Goal: Complete application form: Complete application form

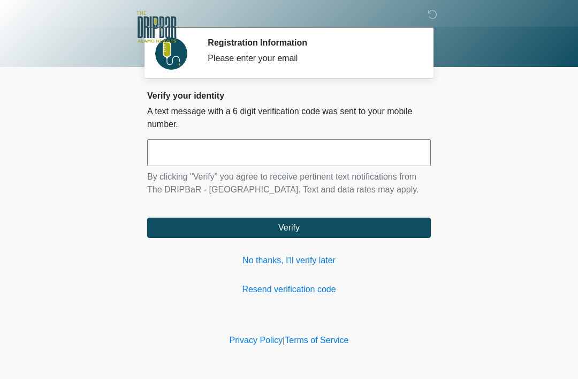
click at [314, 157] on input "text" at bounding box center [289, 152] width 284 height 27
click at [303, 262] on link "No thanks, I'll verify later" at bounding box center [289, 260] width 284 height 13
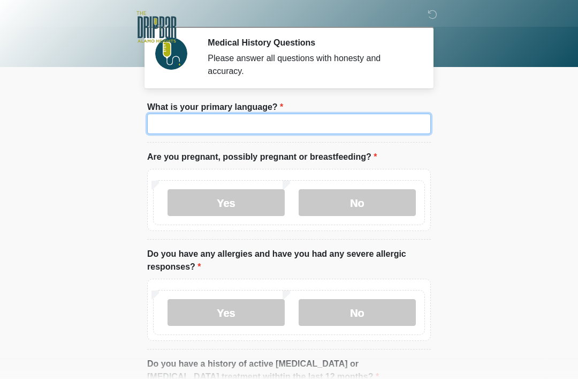
click at [303, 127] on input "What is your primary language?" at bounding box center [289, 124] width 284 height 20
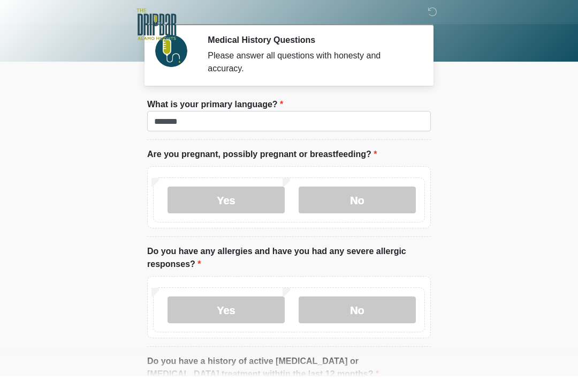
scroll to position [3, 0]
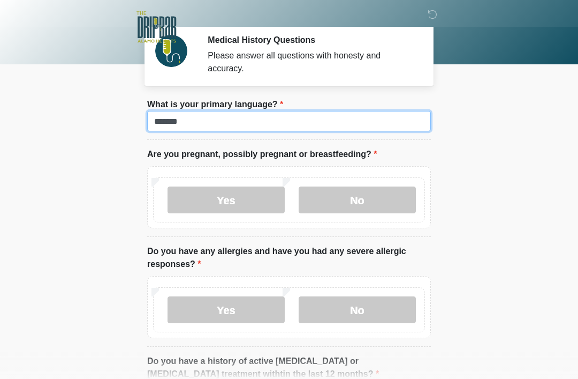
type input "*******"
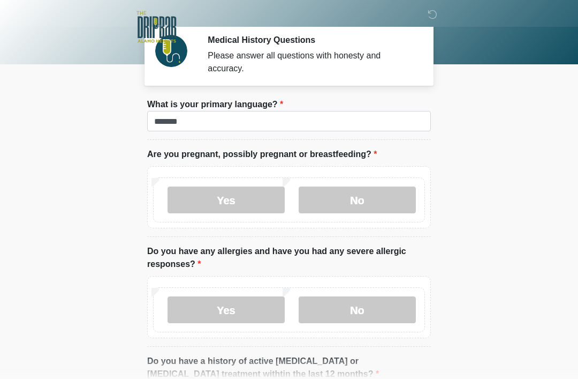
click at [377, 203] on label "No" at bounding box center [357, 199] width 117 height 27
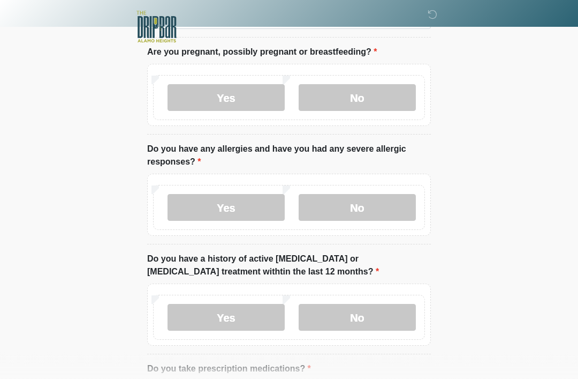
scroll to position [107, 0]
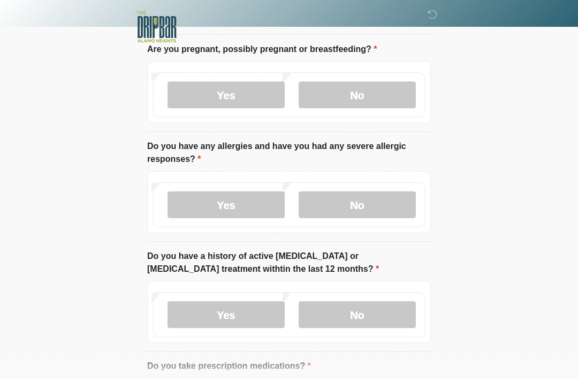
click at [376, 192] on label "No" at bounding box center [357, 205] width 117 height 27
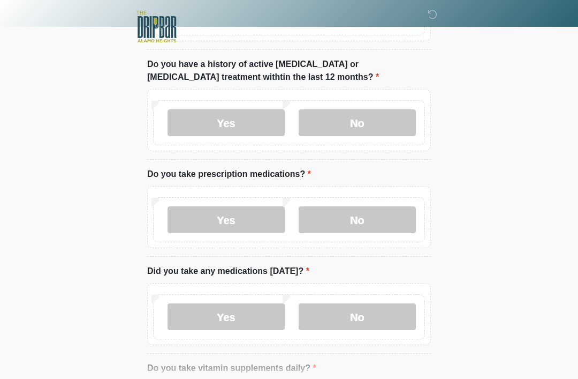
scroll to position [300, 0]
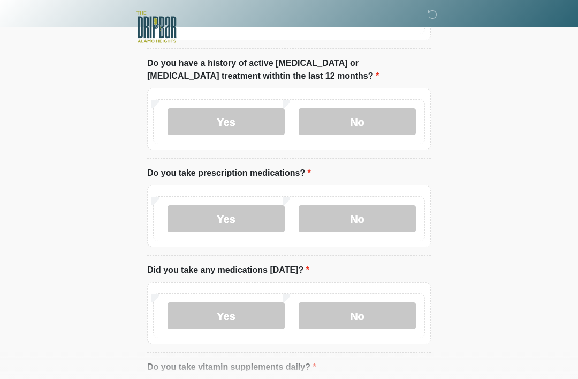
click at [376, 111] on label "No" at bounding box center [357, 121] width 117 height 27
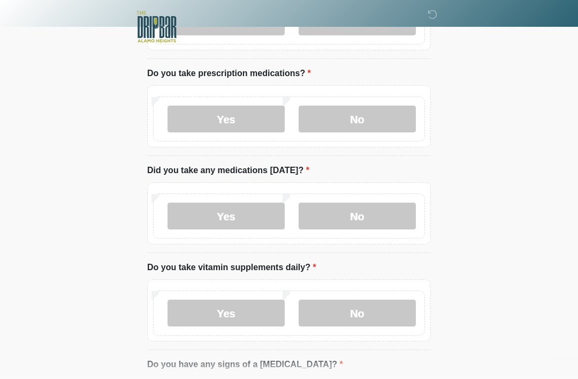
scroll to position [401, 0]
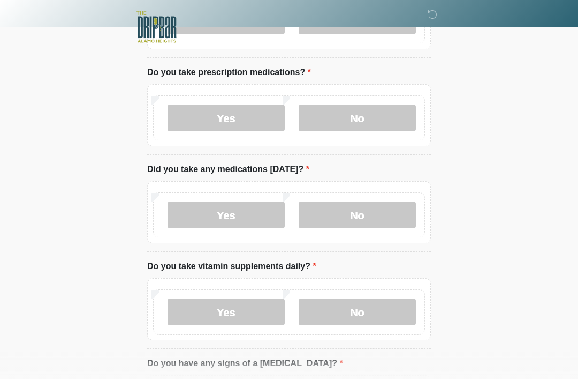
click at [239, 115] on label "Yes" at bounding box center [226, 117] width 117 height 27
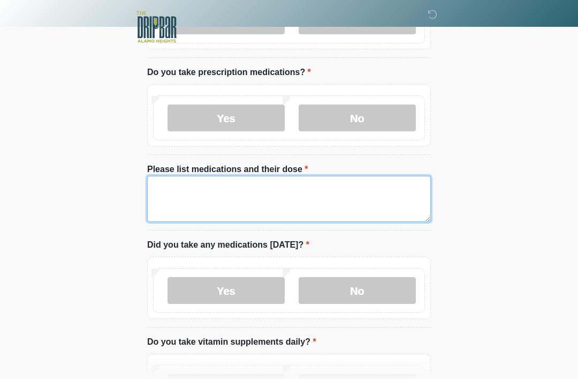
click at [213, 194] on textarea "Please list medications and their dose" at bounding box center [289, 199] width 284 height 46
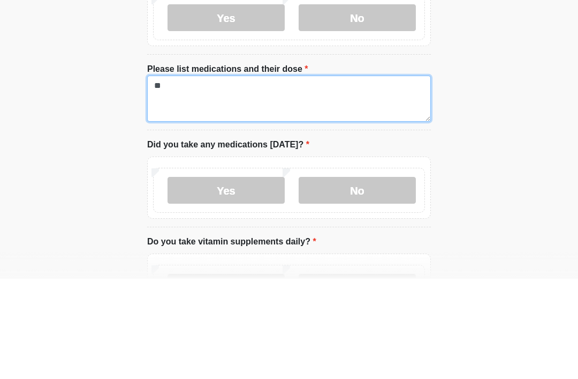
type textarea "*"
click at [179, 176] on textarea "**********" at bounding box center [289, 199] width 284 height 46
click at [247, 176] on textarea "**********" at bounding box center [289, 199] width 284 height 46
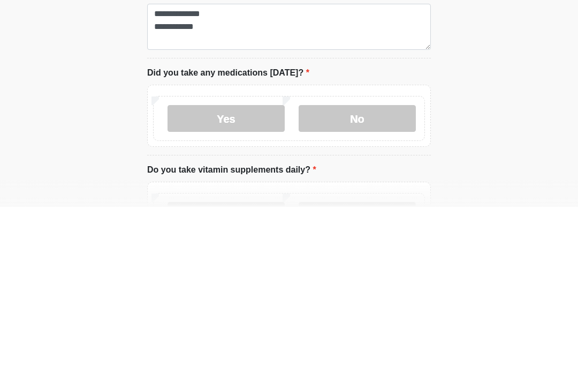
scroll to position [573, 0]
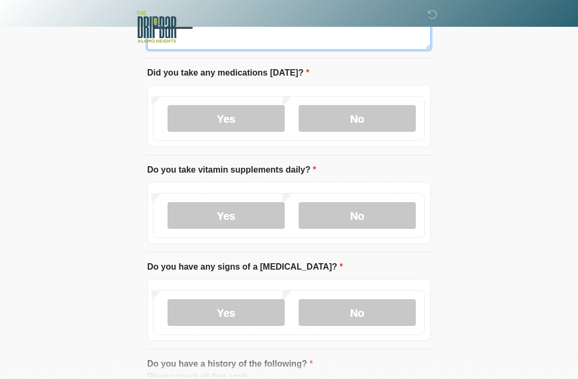
type textarea "**********"
click at [219, 112] on label "Yes" at bounding box center [226, 118] width 117 height 27
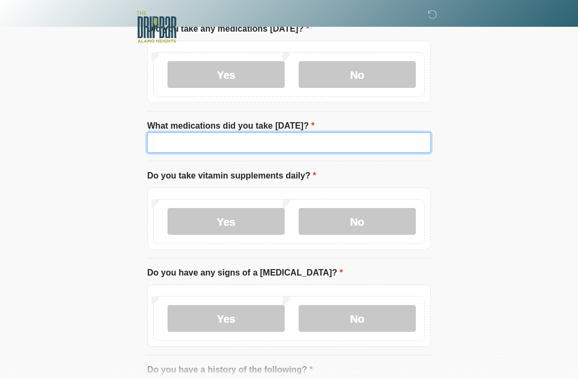
click at [290, 134] on input "What medications did you take [DATE]?" at bounding box center [289, 142] width 284 height 20
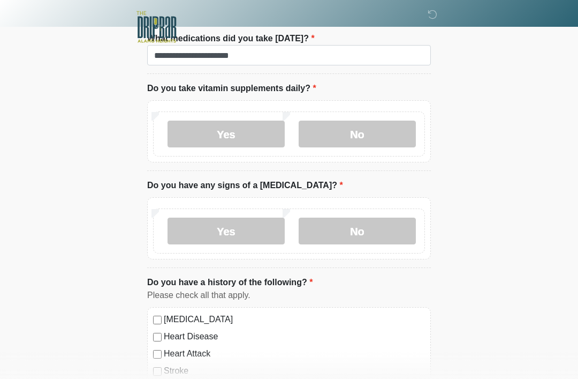
scroll to position [727, 0]
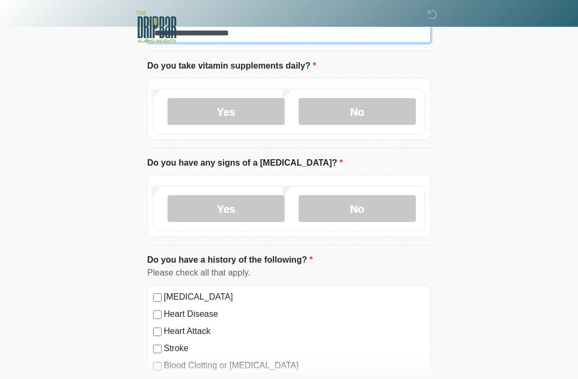
type input "**********"
click at [231, 119] on label "Yes" at bounding box center [226, 111] width 117 height 27
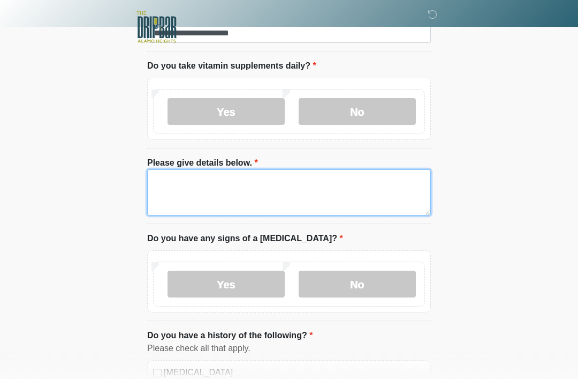
click at [261, 174] on textarea "Please give details below." at bounding box center [289, 192] width 284 height 46
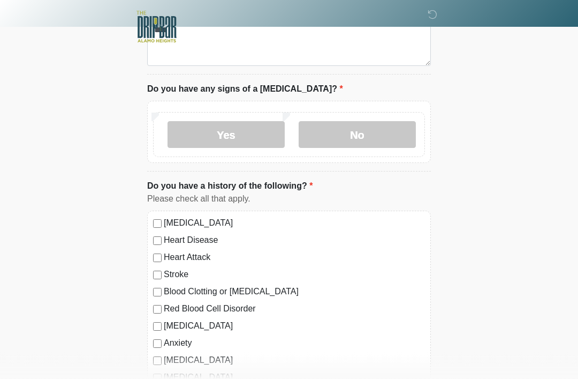
scroll to position [885, 0]
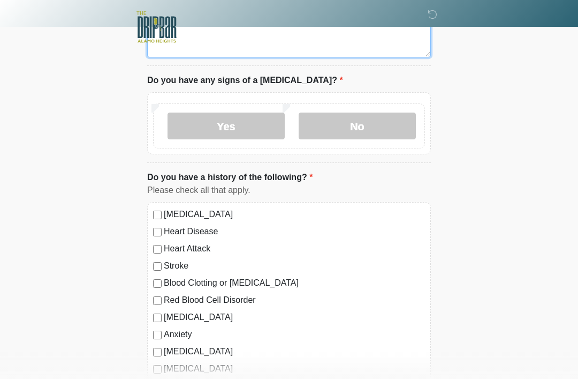
type textarea "****"
click at [361, 119] on label "No" at bounding box center [357, 125] width 117 height 27
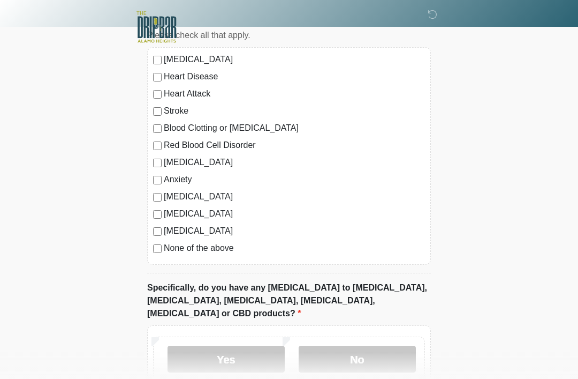
scroll to position [1041, 0]
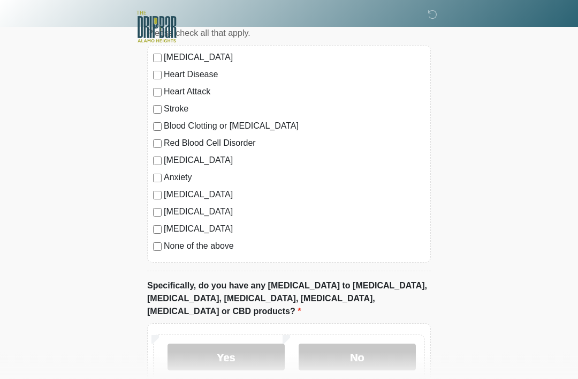
click at [147, 172] on div "[MEDICAL_DATA] Heart Disease Heart Attack Stroke Blood Clotting or [MEDICAL_DAT…" at bounding box center [289, 154] width 284 height 217
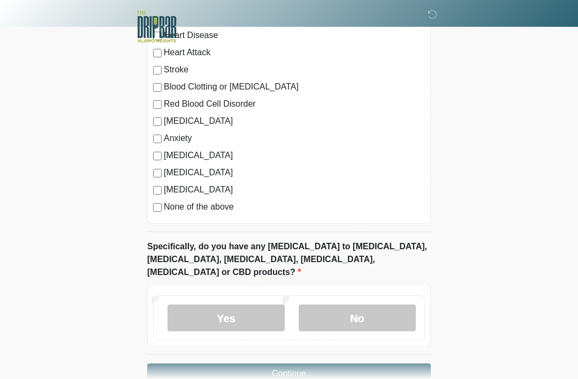
scroll to position [1093, 0]
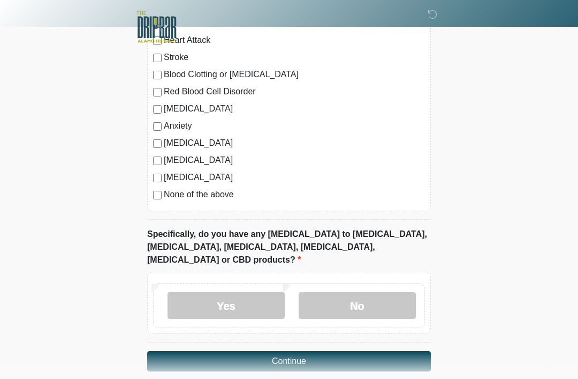
click at [369, 293] on label "No" at bounding box center [357, 305] width 117 height 27
click at [335, 351] on button "Continue" at bounding box center [289, 361] width 284 height 20
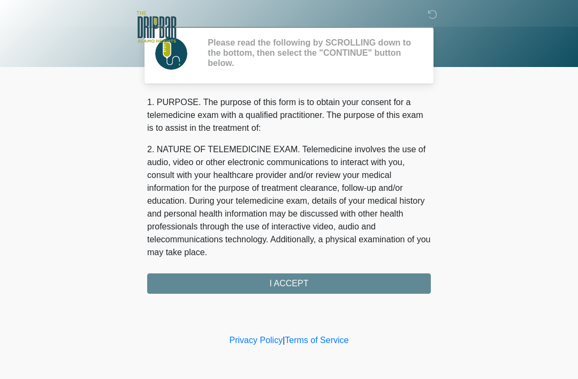
scroll to position [0, 0]
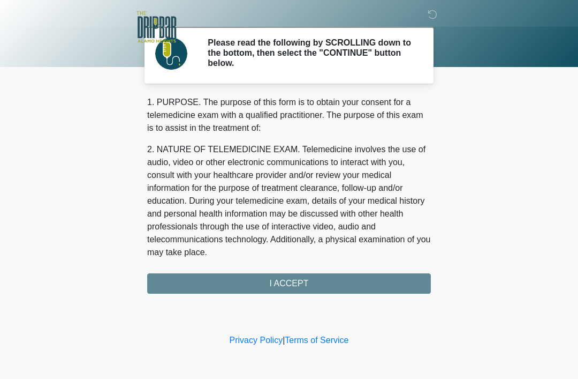
click at [344, 284] on div "1. PURPOSE. The purpose of this form is to obtain your consent for a telemedici…" at bounding box center [289, 195] width 284 height 198
click at [317, 287] on div "1. PURPOSE. The purpose of this form is to obtain your consent for a telemedici…" at bounding box center [289, 195] width 284 height 198
click at [373, 285] on div "1. PURPOSE. The purpose of this form is to obtain your consent for a telemedici…" at bounding box center [289, 195] width 284 height 198
click at [375, 277] on div "1. PURPOSE. The purpose of this form is to obtain your consent for a telemedici…" at bounding box center [289, 195] width 284 height 198
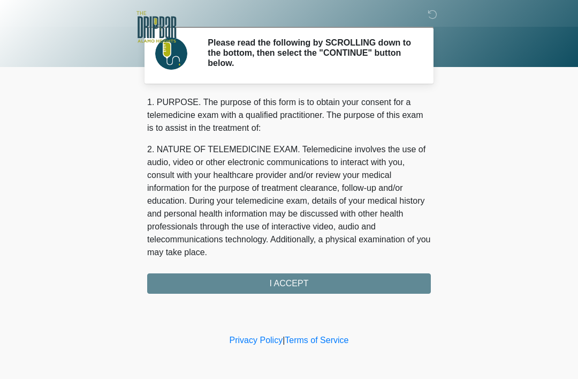
click at [310, 284] on div "1. PURPOSE. The purpose of this form is to obtain your consent for a telemedici…" at bounding box center [289, 195] width 284 height 198
click at [351, 286] on div "1. PURPOSE. The purpose of this form is to obtain your consent for a telemedici…" at bounding box center [289, 195] width 284 height 198
click at [350, 286] on div "1. PURPOSE. The purpose of this form is to obtain your consent for a telemedici…" at bounding box center [289, 195] width 284 height 198
click at [341, 282] on div "1. PURPOSE. The purpose of this form is to obtain your consent for a telemedici…" at bounding box center [289, 195] width 284 height 198
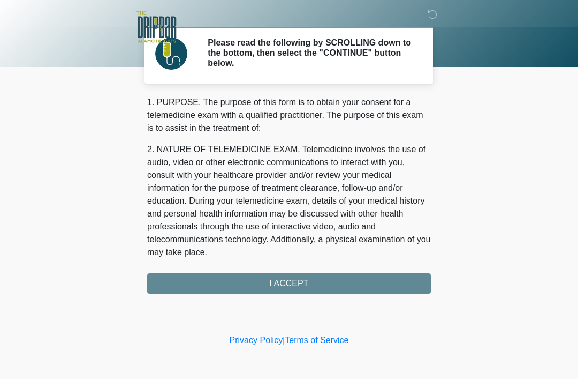
click at [343, 56] on h2 "Please read the following by SCROLLING down to the bottom, then select the "CON…" at bounding box center [311, 52] width 207 height 31
click at [319, 277] on div "1. PURPOSE. The purpose of this form is to obtain your consent for a telemedici…" at bounding box center [289, 195] width 284 height 198
click at [374, 52] on div at bounding box center [281, 27] width 321 height 54
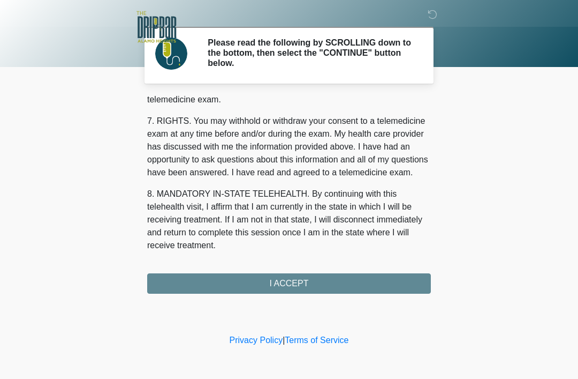
click at [342, 275] on button "I ACCEPT" at bounding box center [289, 283] width 284 height 20
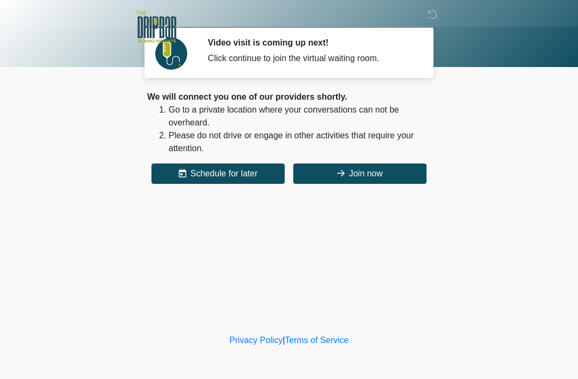
click at [374, 172] on button "Join now" at bounding box center [360, 173] width 133 height 20
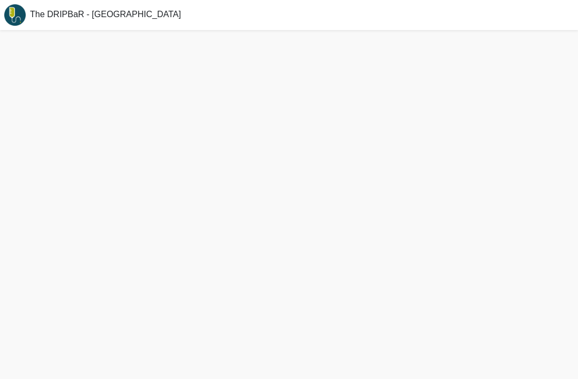
scroll to position [34, 0]
